Goal: Check status: Check status

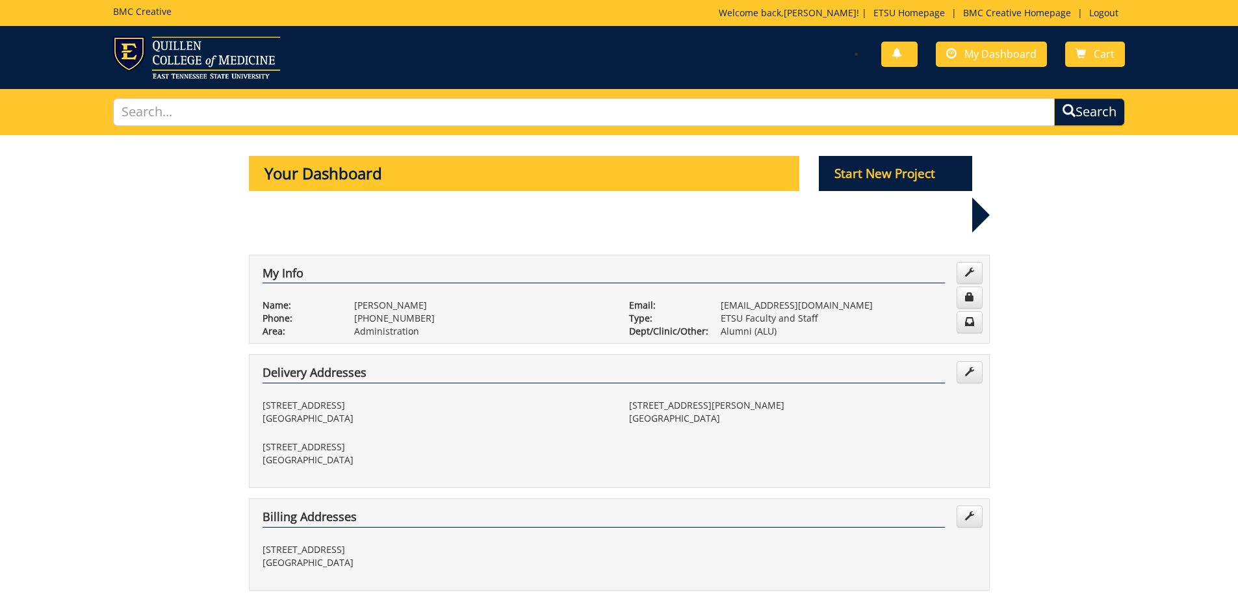
scroll to position [325, 0]
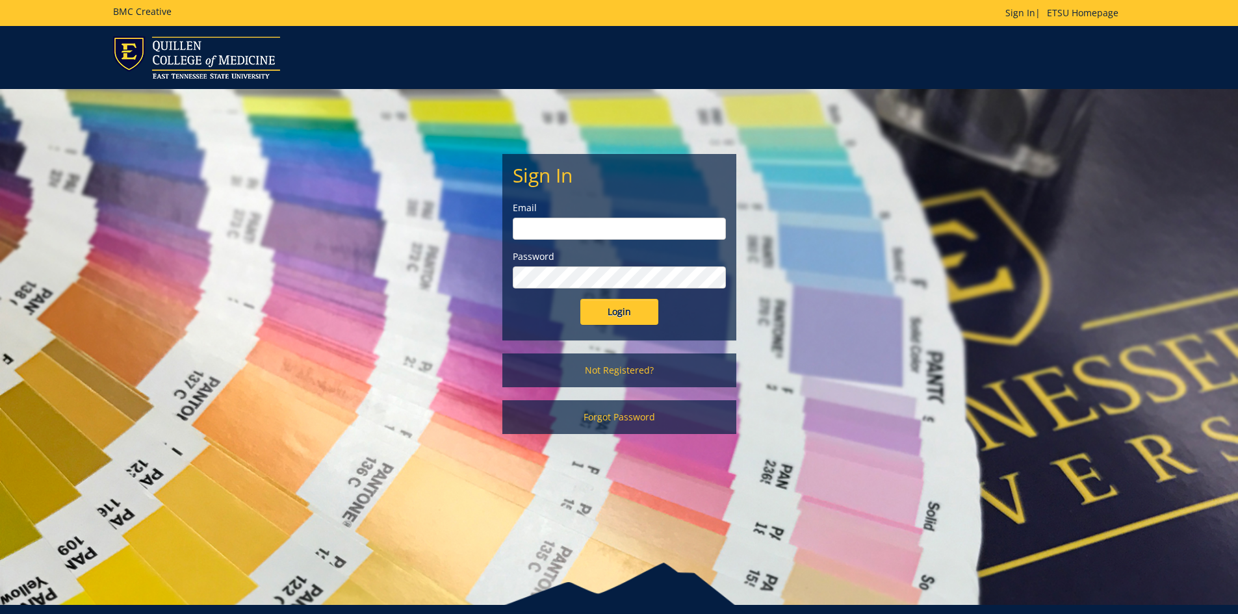
type input "[EMAIL_ADDRESS][DOMAIN_NAME]"
click at [635, 318] on input "Login" at bounding box center [619, 312] width 78 height 26
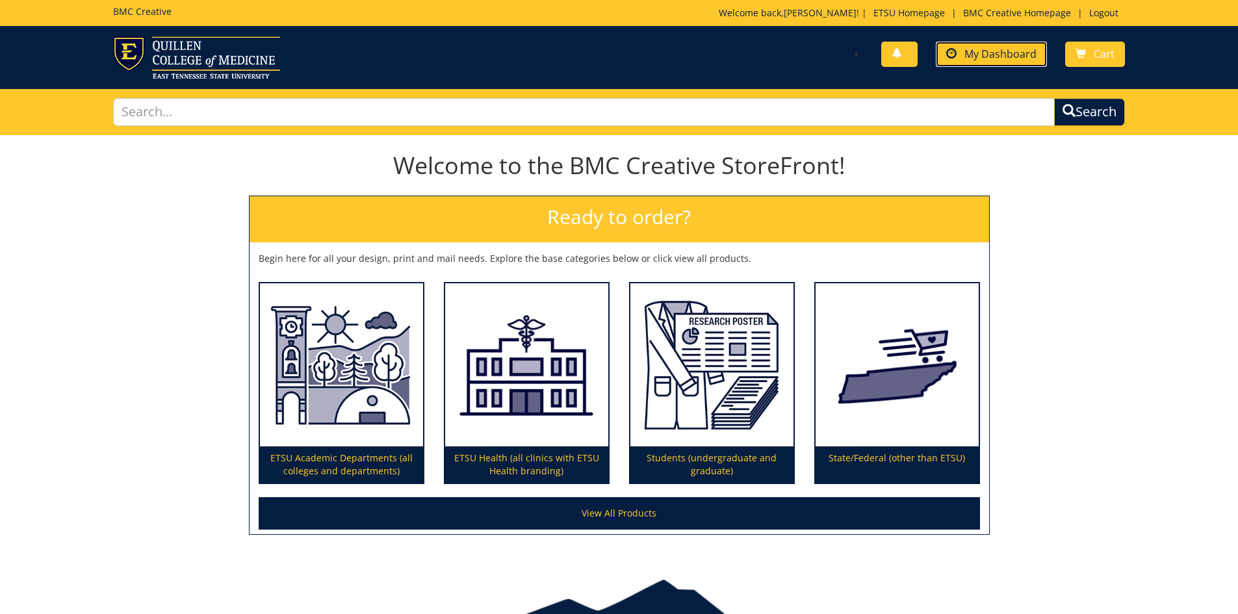
click at [978, 58] on span "My Dashboard" at bounding box center [1000, 54] width 72 height 14
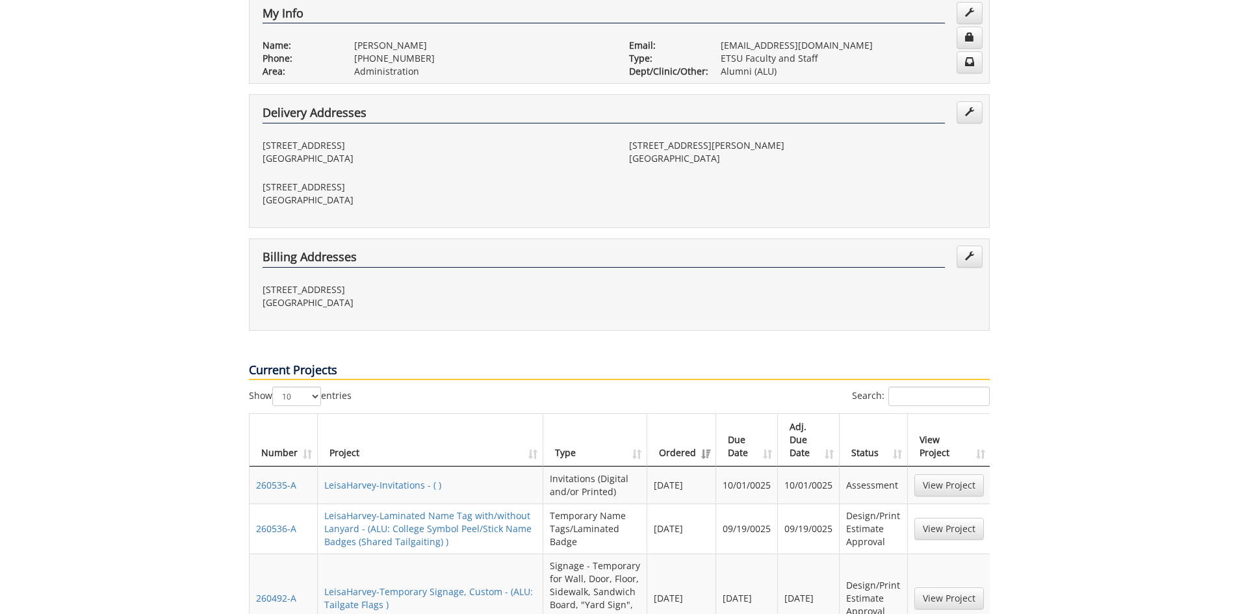
scroll to position [325, 0]
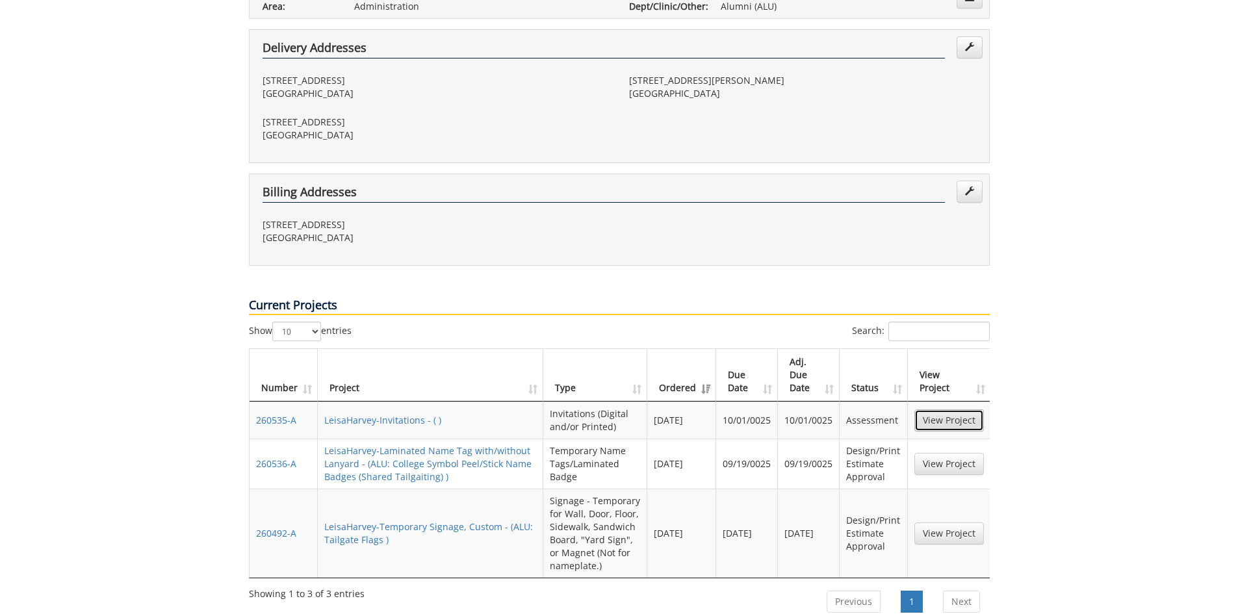
click at [946, 409] on link "View Project" at bounding box center [949, 420] width 70 height 22
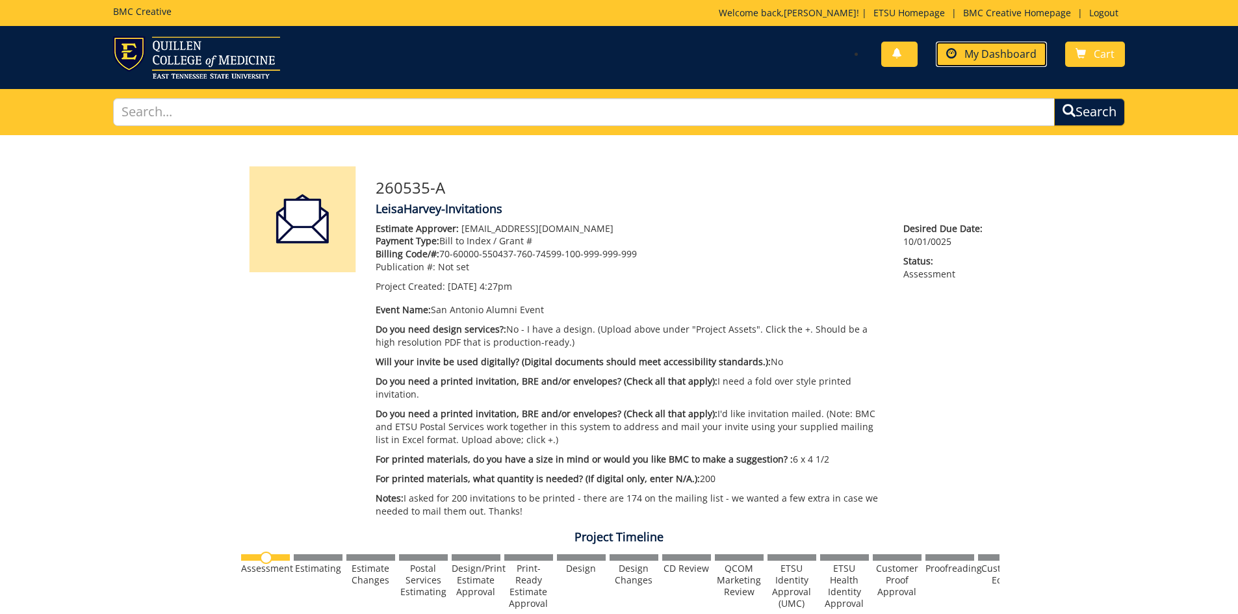
click at [990, 58] on span "My Dashboard" at bounding box center [1000, 54] width 72 height 14
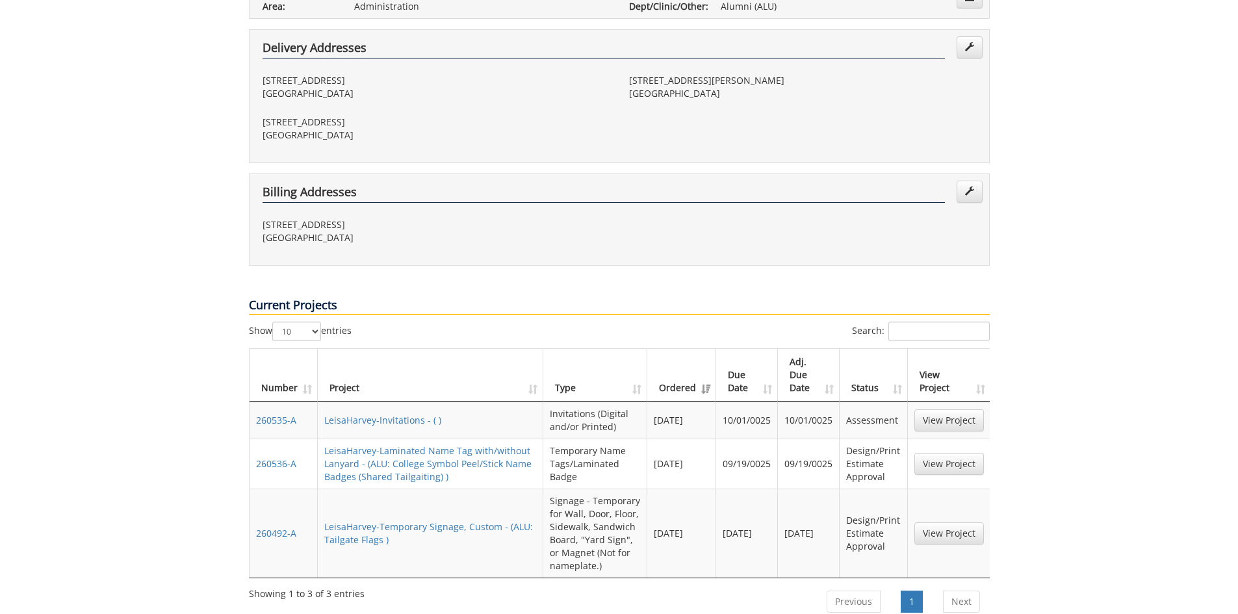
scroll to position [260, 0]
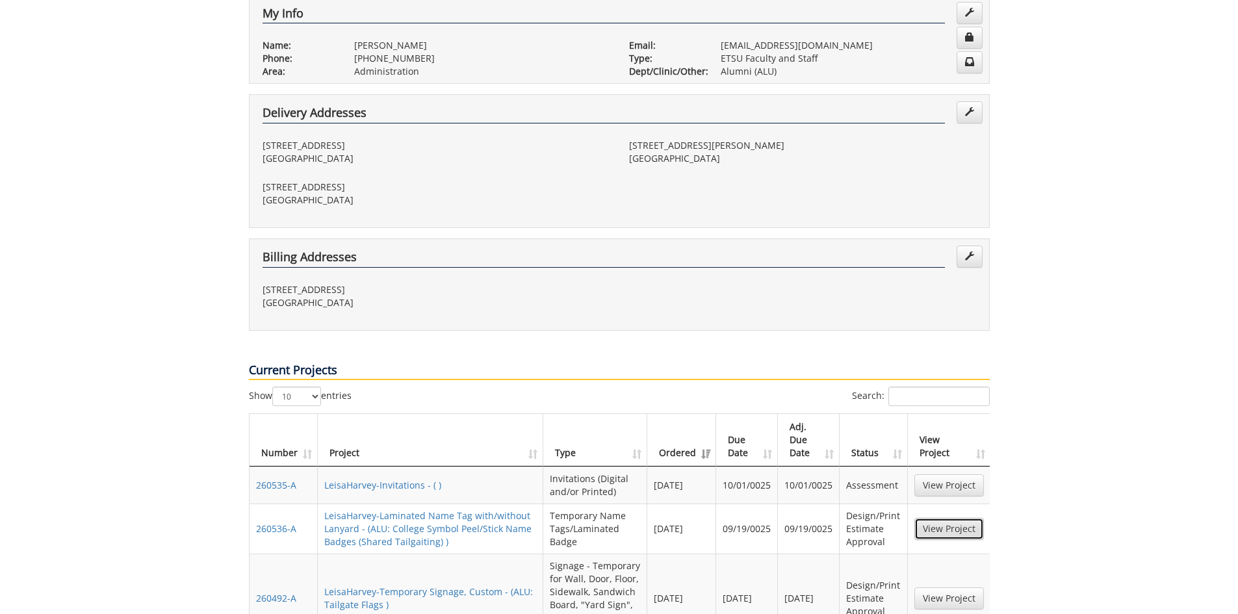
click at [933, 518] on link "View Project" at bounding box center [949, 529] width 70 height 22
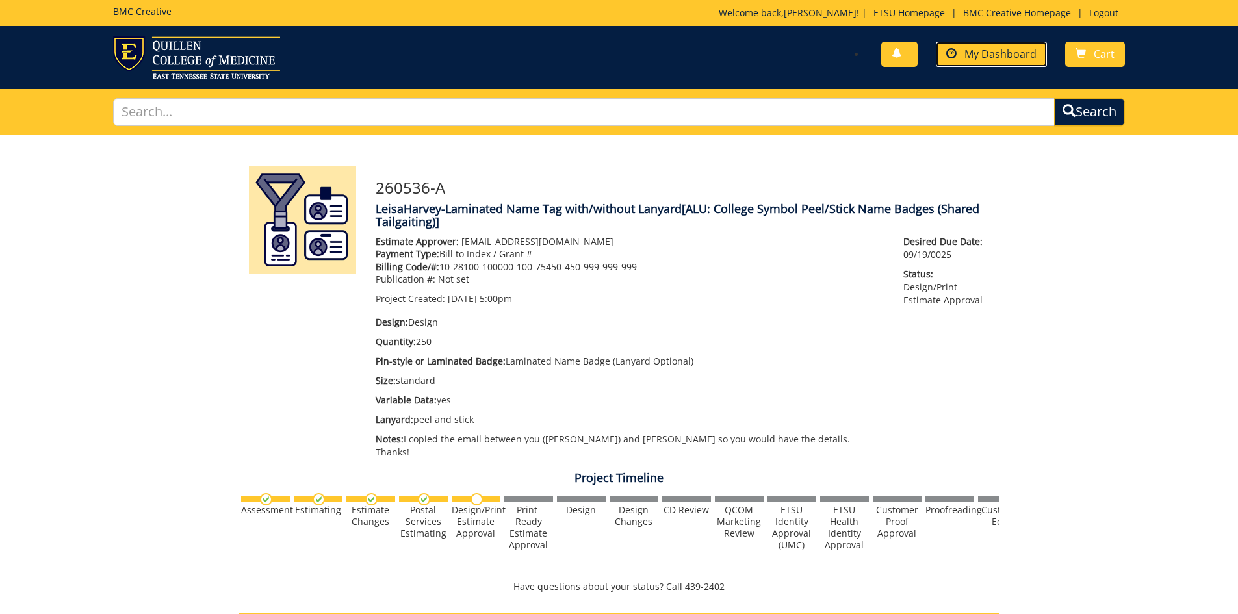
click at [1008, 53] on span "My Dashboard" at bounding box center [1000, 54] width 72 height 14
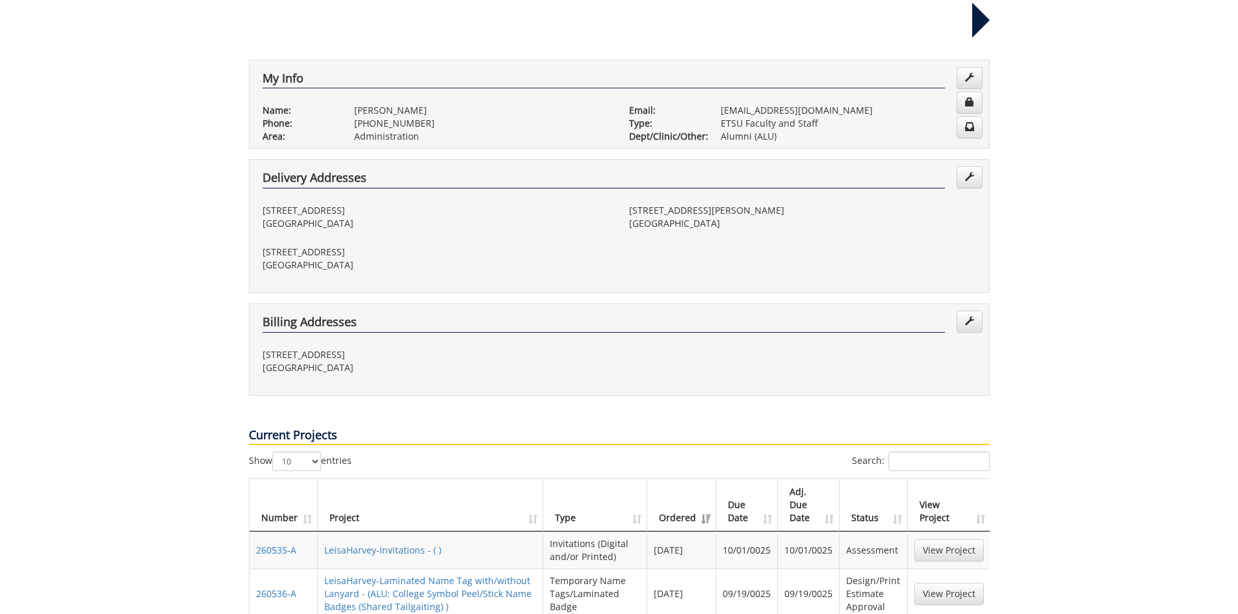
scroll to position [260, 0]
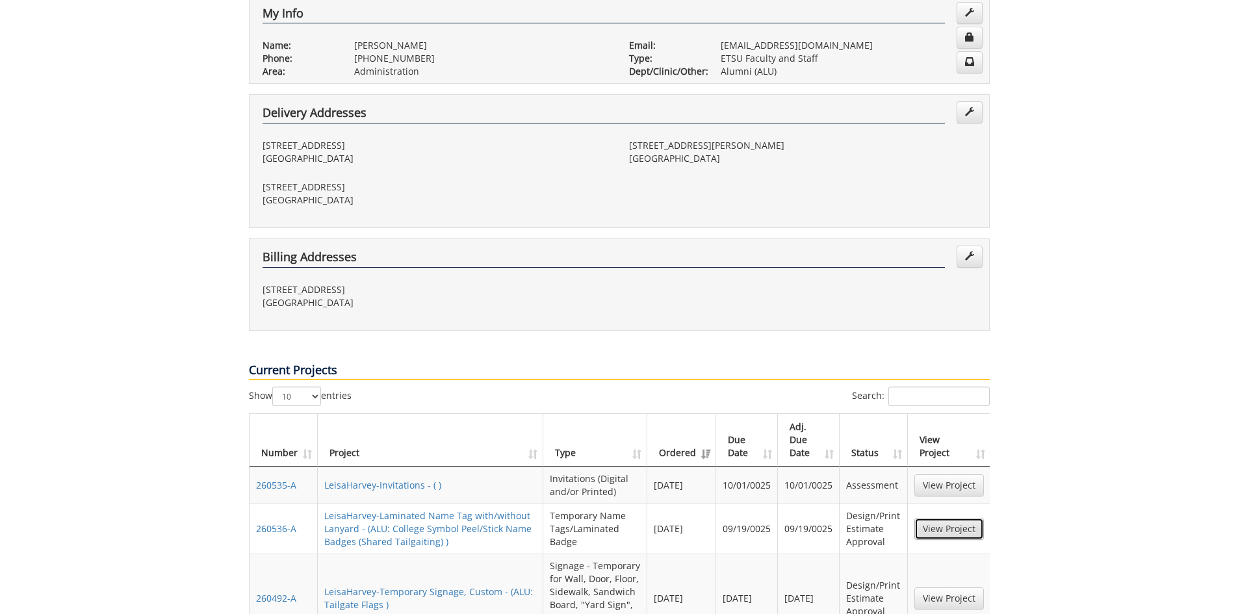
click at [937, 518] on link "View Project" at bounding box center [949, 529] width 70 height 22
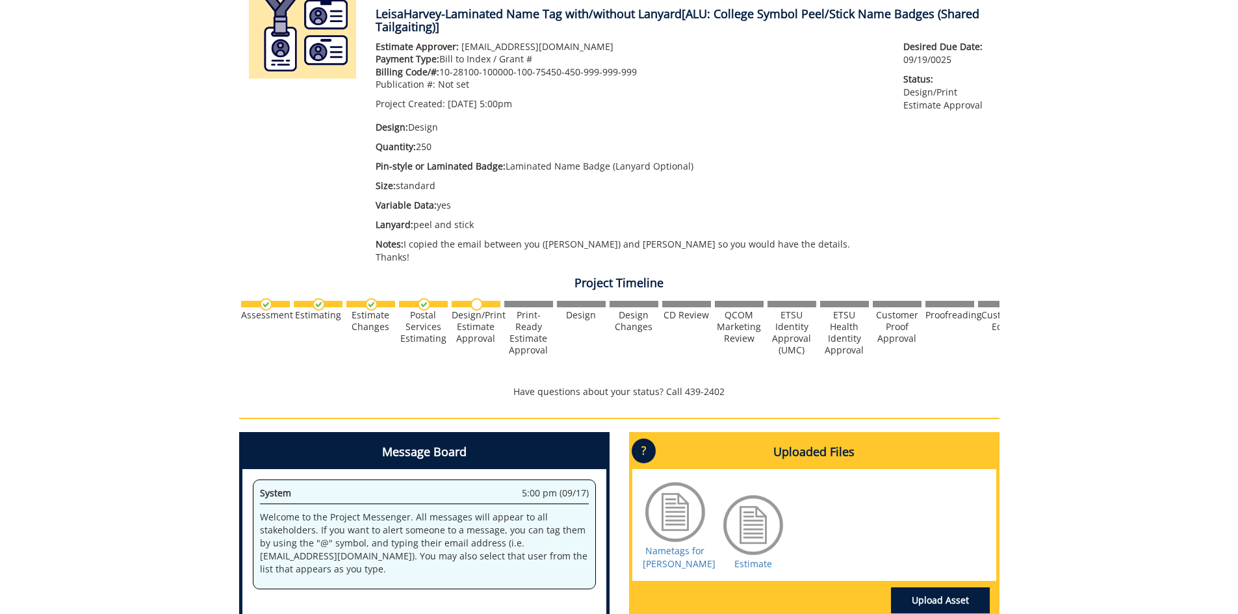
scroll to position [325, 0]
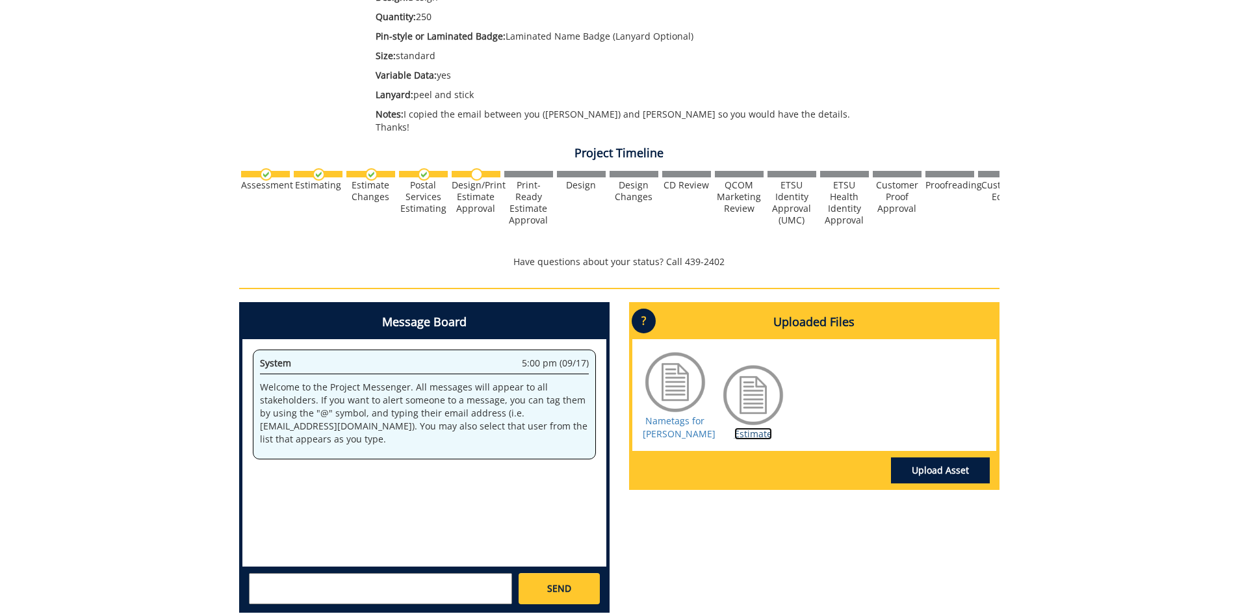
click at [740, 428] on link "Estimate" at bounding box center [753, 434] width 38 height 12
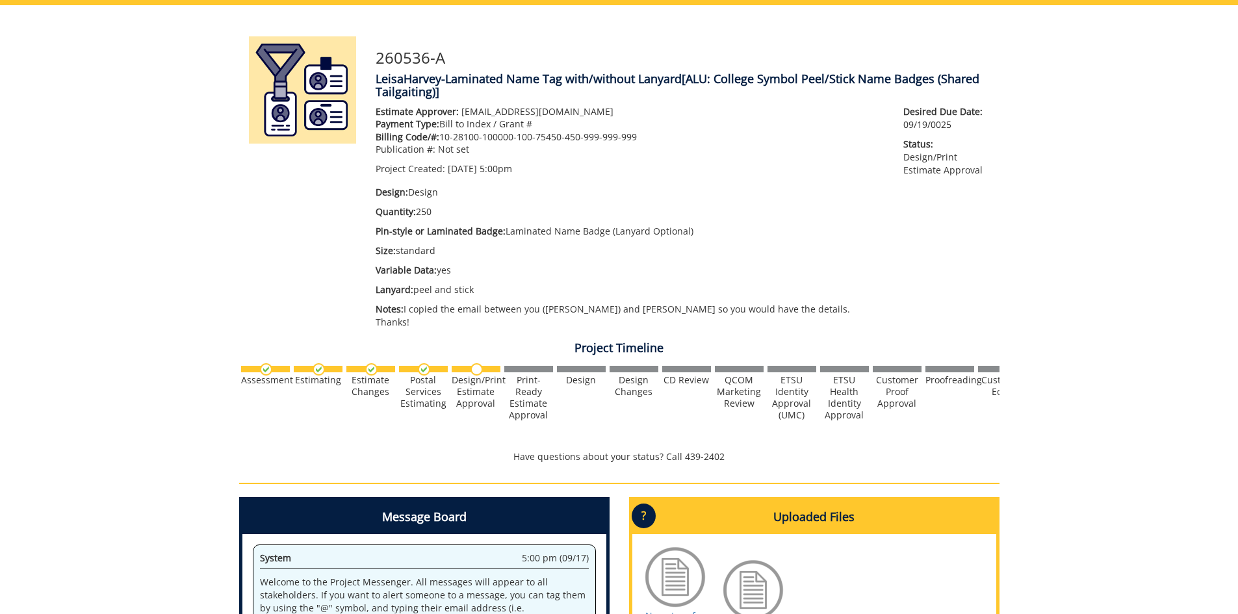
scroll to position [0, 0]
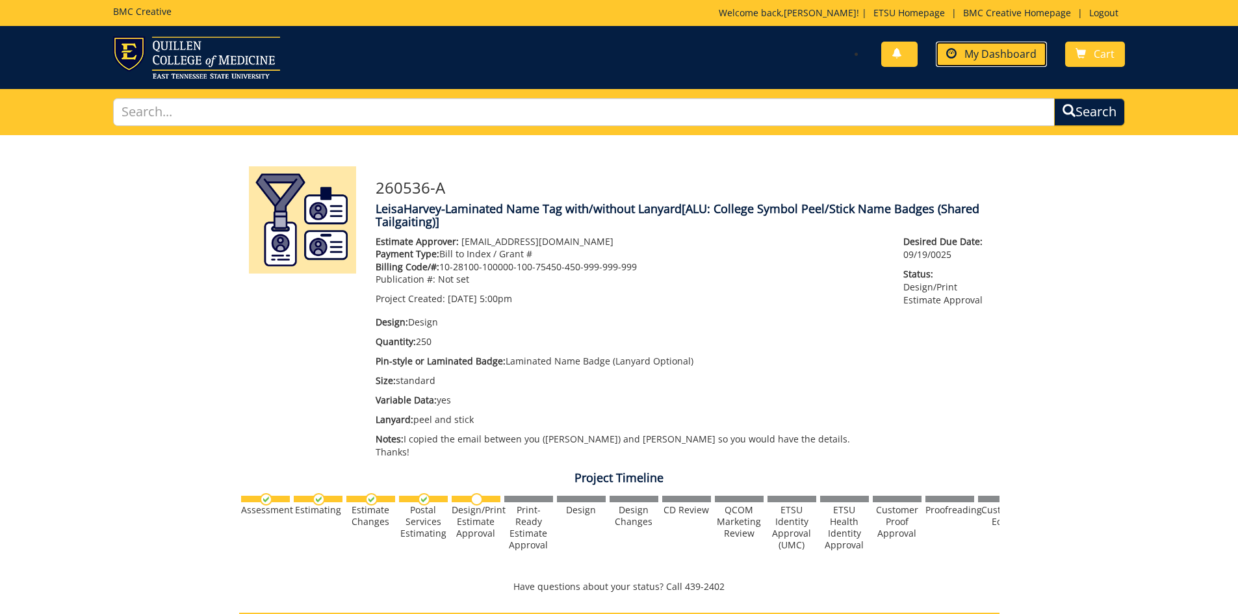
click at [992, 54] on span "My Dashboard" at bounding box center [1000, 54] width 72 height 14
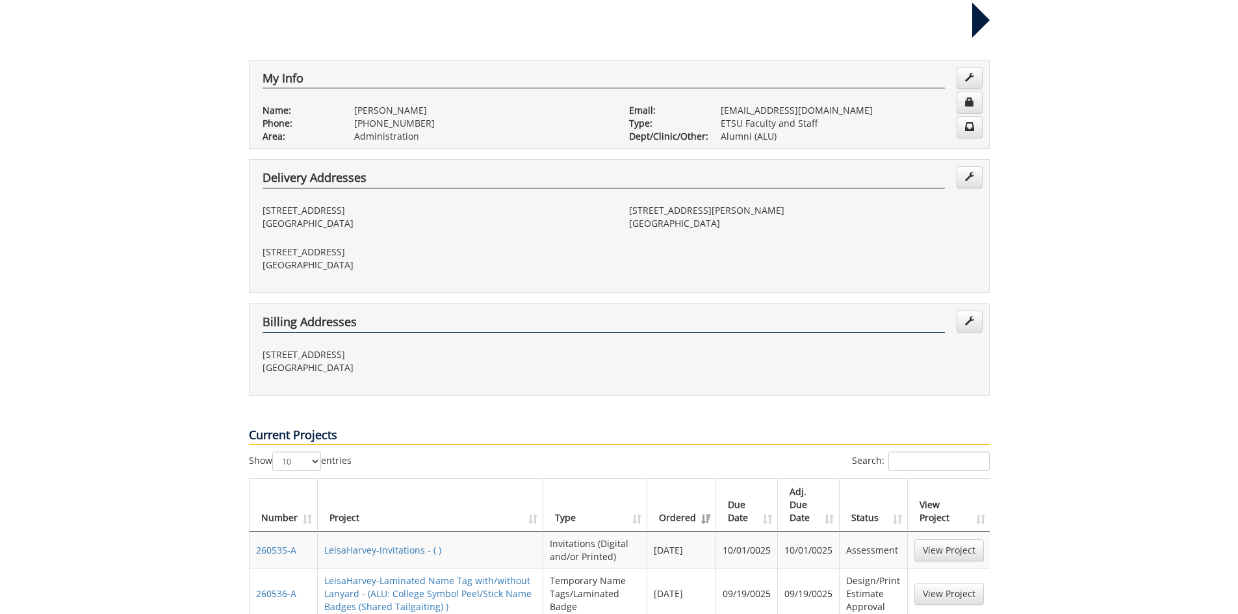
scroll to position [260, 0]
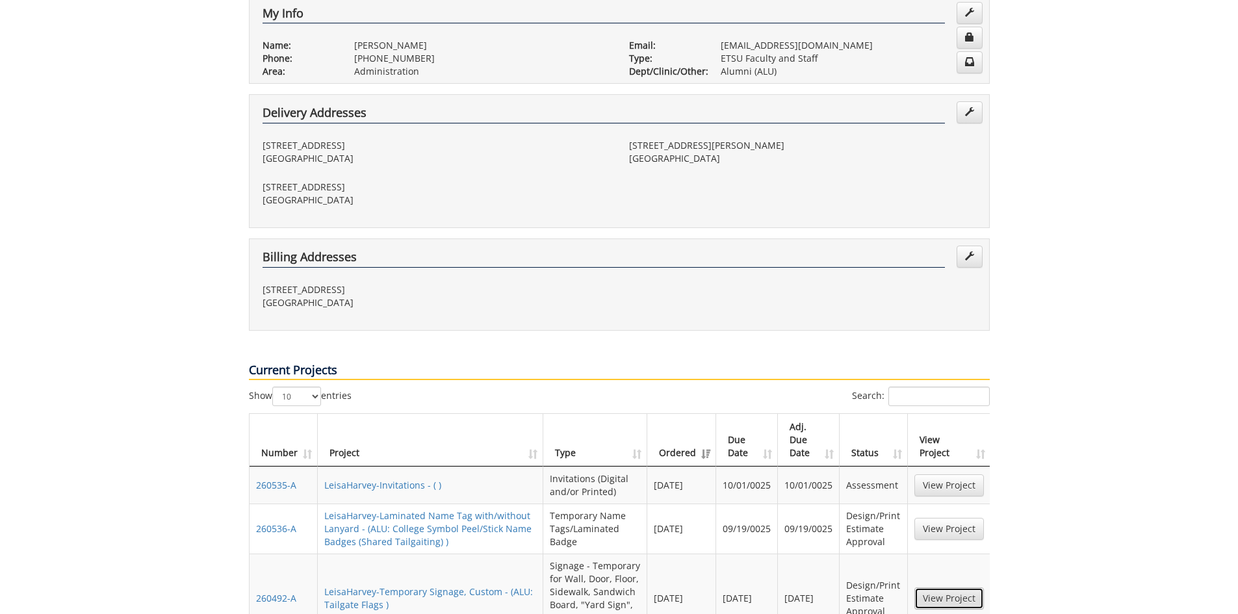
click at [949, 588] on link "View Project" at bounding box center [949, 599] width 70 height 22
